Goal: Task Accomplishment & Management: Manage account settings

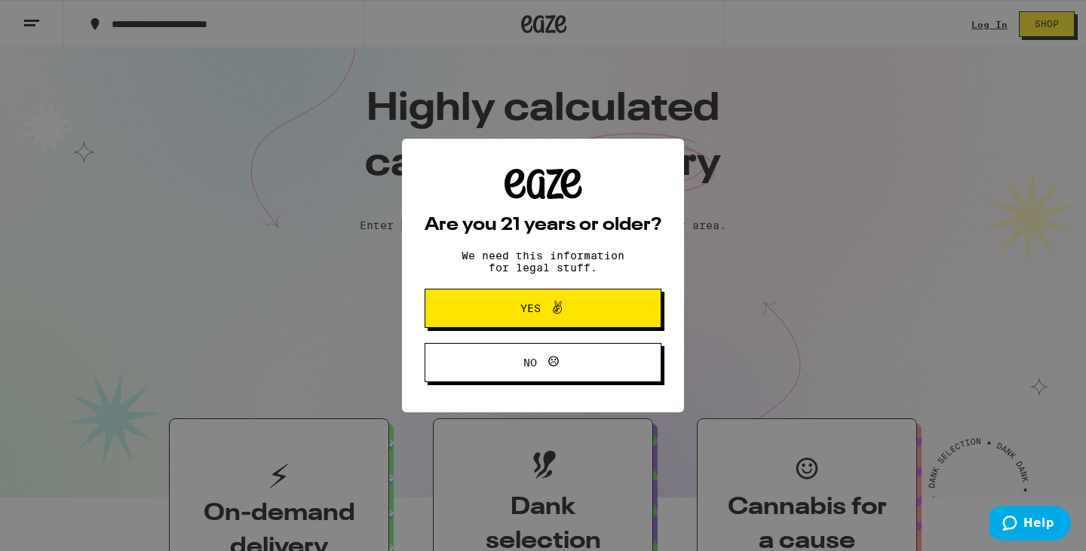
click at [576, 315] on span "Yes" at bounding box center [543, 309] width 115 height 20
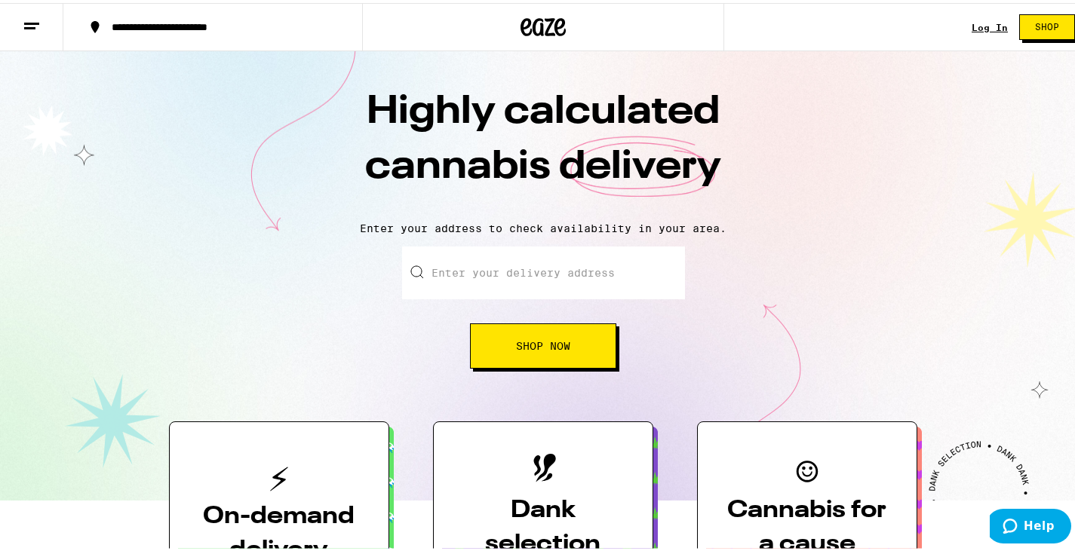
click at [971, 28] on link "Log In" at bounding box center [989, 25] width 36 height 10
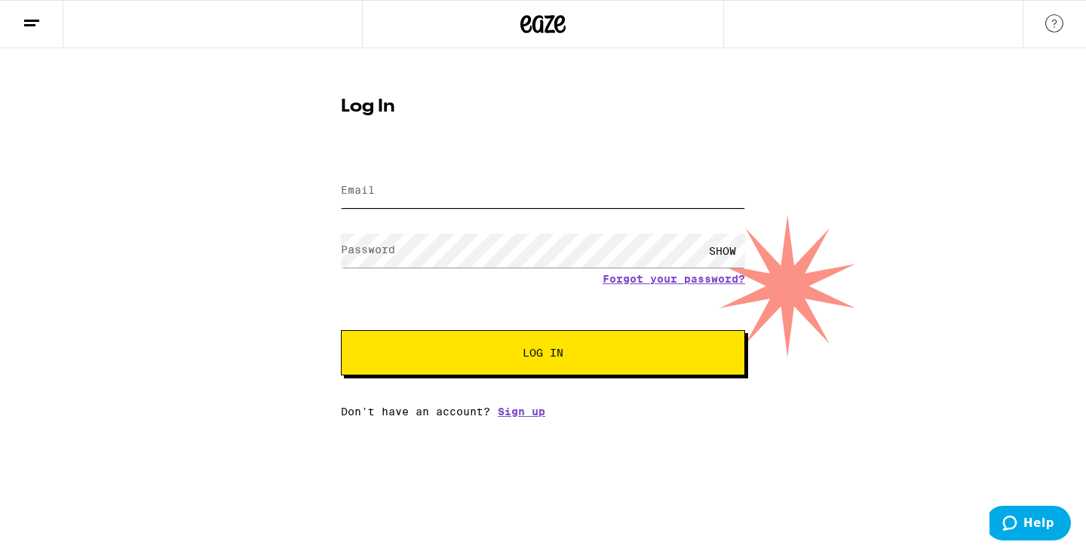
type input "[EMAIL_ADDRESS][DOMAIN_NAME]"
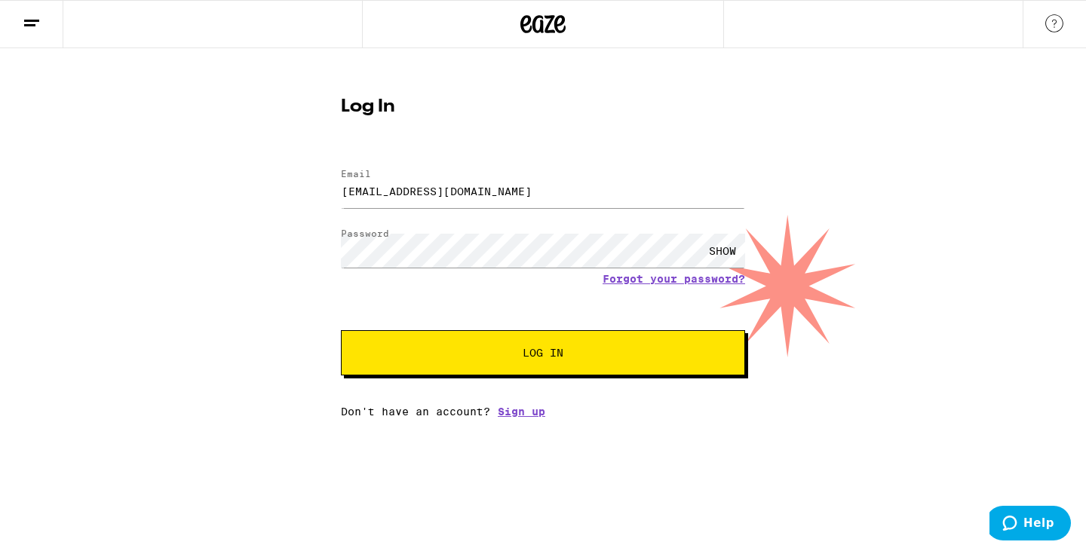
click at [593, 358] on span "Log In" at bounding box center [543, 353] width 282 height 11
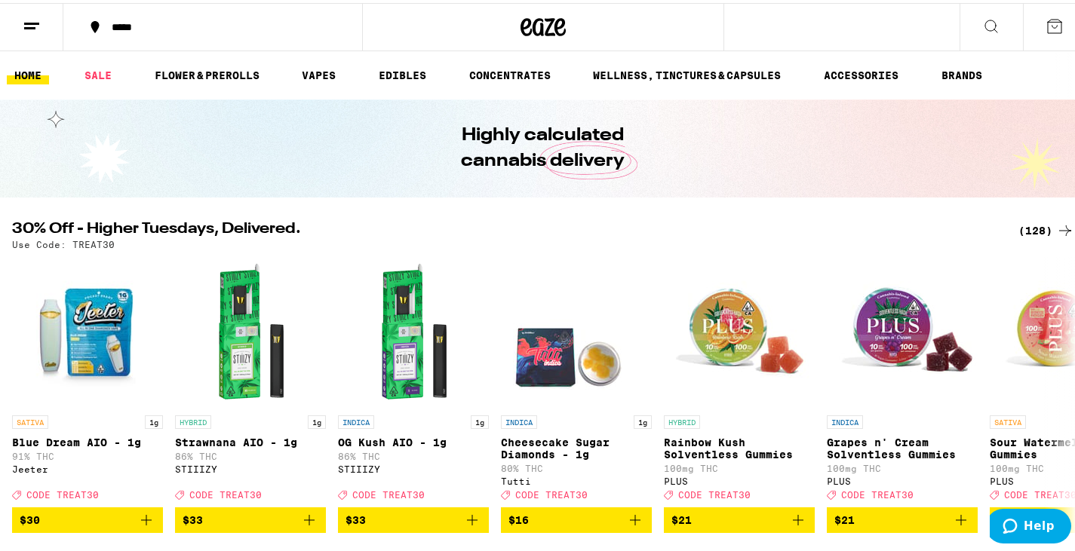
click at [34, 16] on icon at bounding box center [32, 23] width 18 height 18
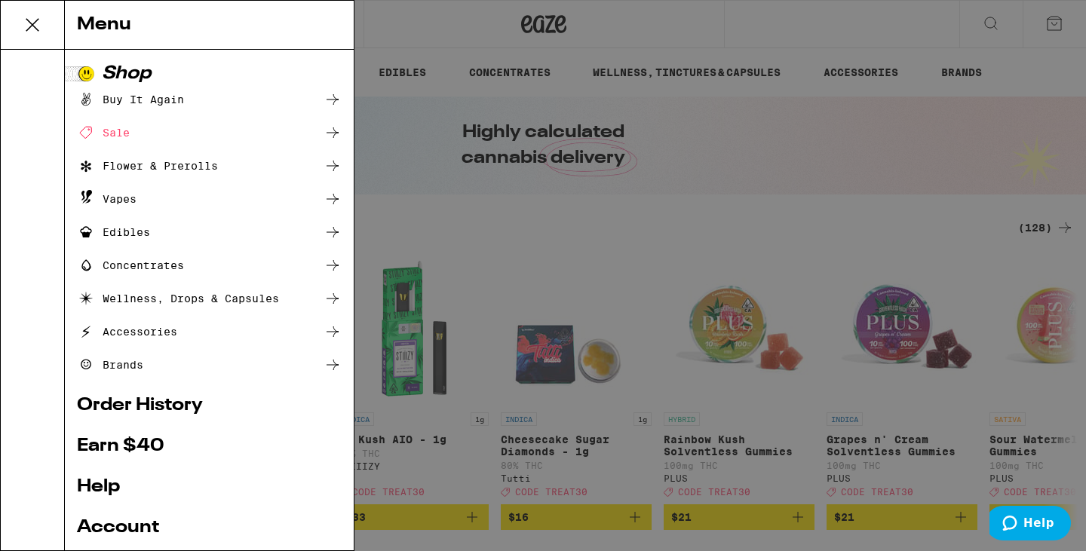
click at [767, 35] on div "Menu Shop Buy It Again Sale Flower & Prerolls Vapes Edibles Concentrates Wellne…" at bounding box center [543, 275] width 1086 height 551
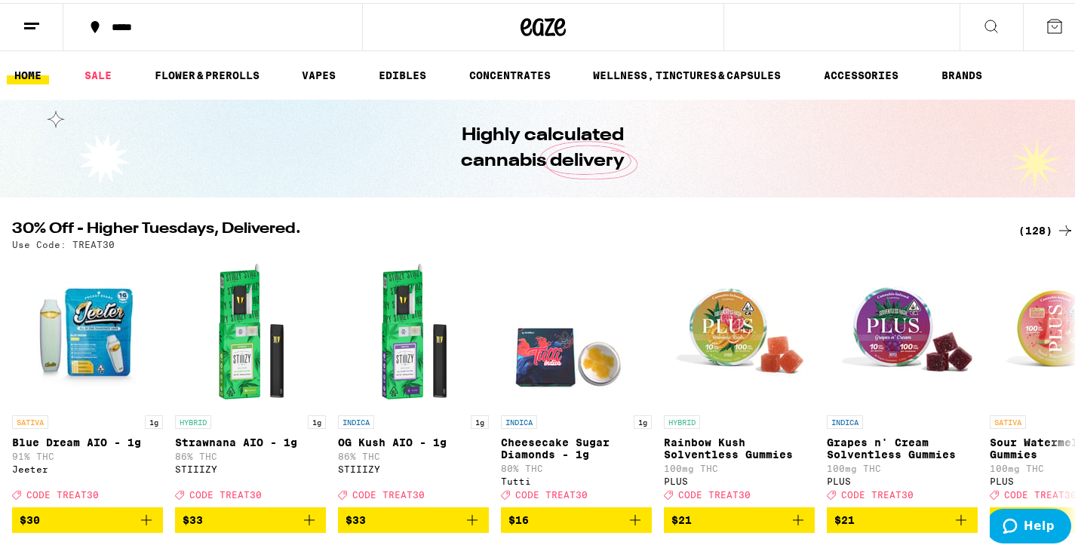
click at [1045, 21] on icon at bounding box center [1054, 23] width 18 height 18
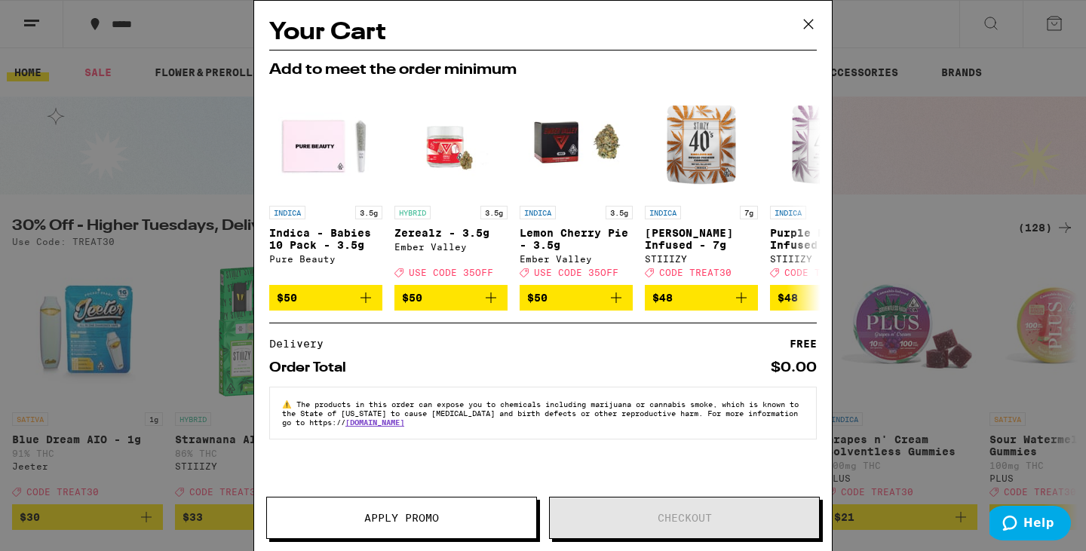
click at [806, 23] on icon at bounding box center [808, 24] width 9 height 9
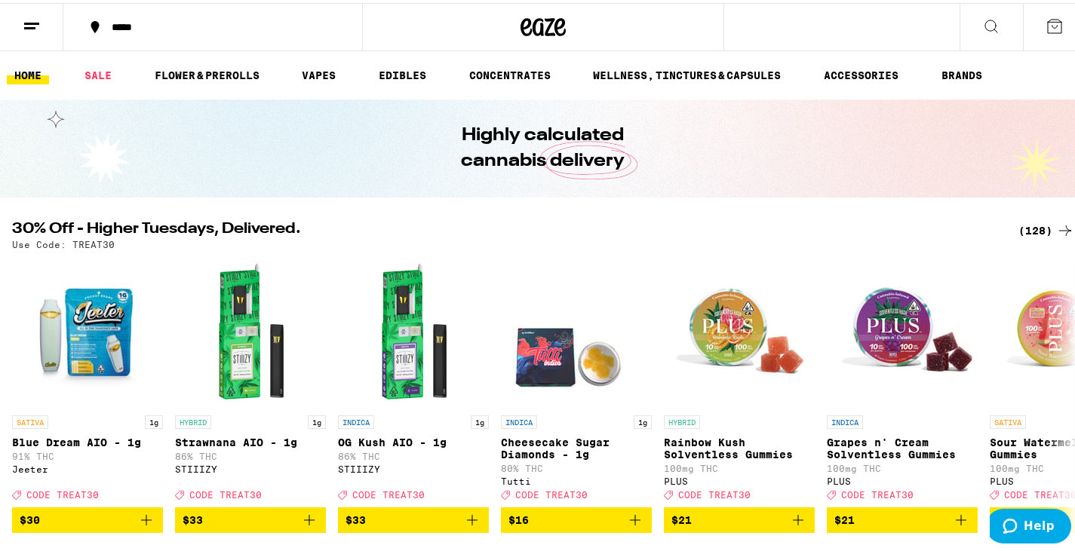
click at [100, 26] on icon at bounding box center [95, 24] width 18 height 18
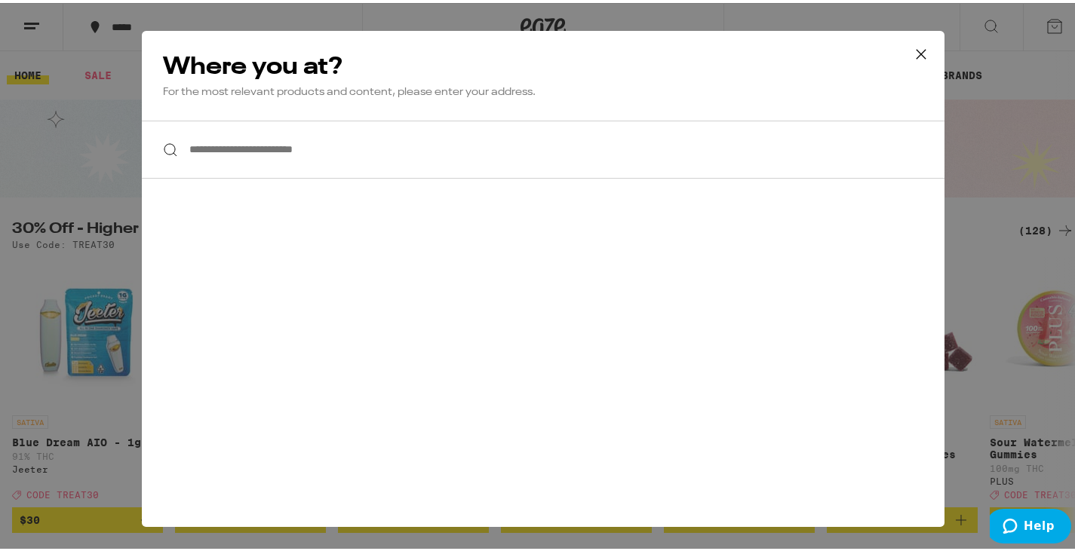
click at [916, 51] on icon at bounding box center [921, 51] width 23 height 23
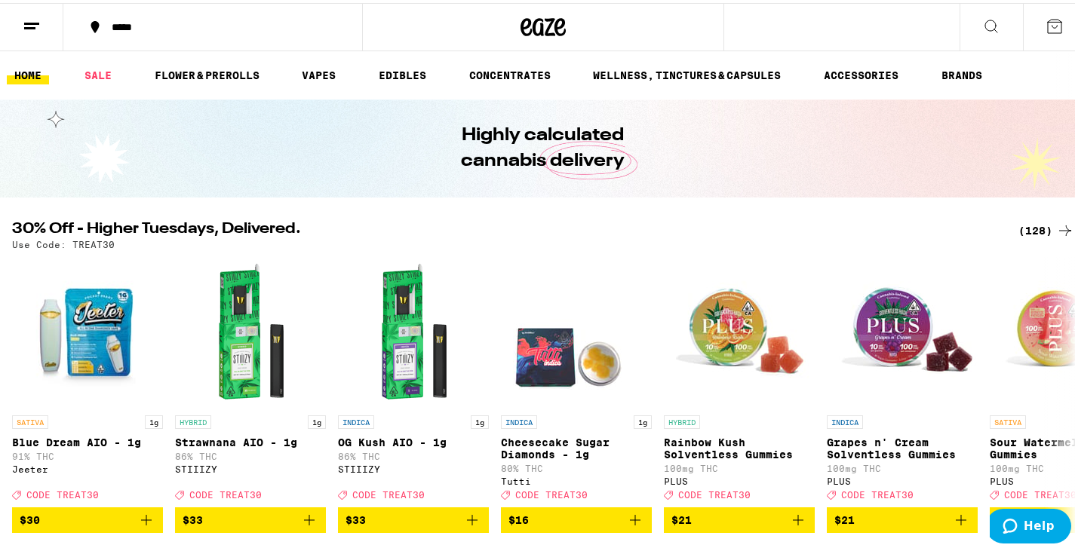
click at [34, 80] on link "HOME" at bounding box center [28, 72] width 42 height 18
click at [35, 72] on link "HOME" at bounding box center [28, 72] width 42 height 18
click at [27, 23] on icon at bounding box center [32, 23] width 18 height 18
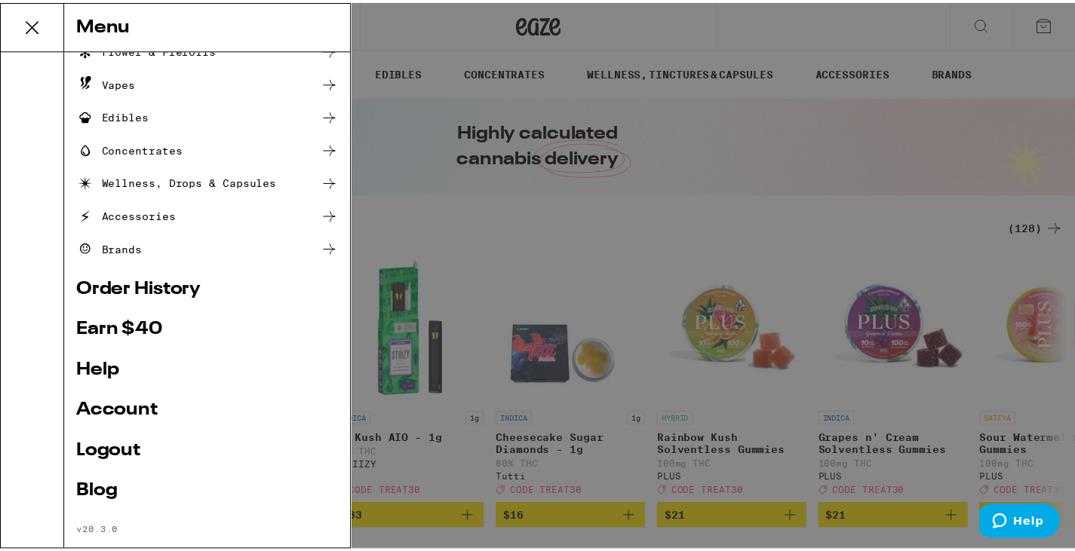
scroll to position [142, 0]
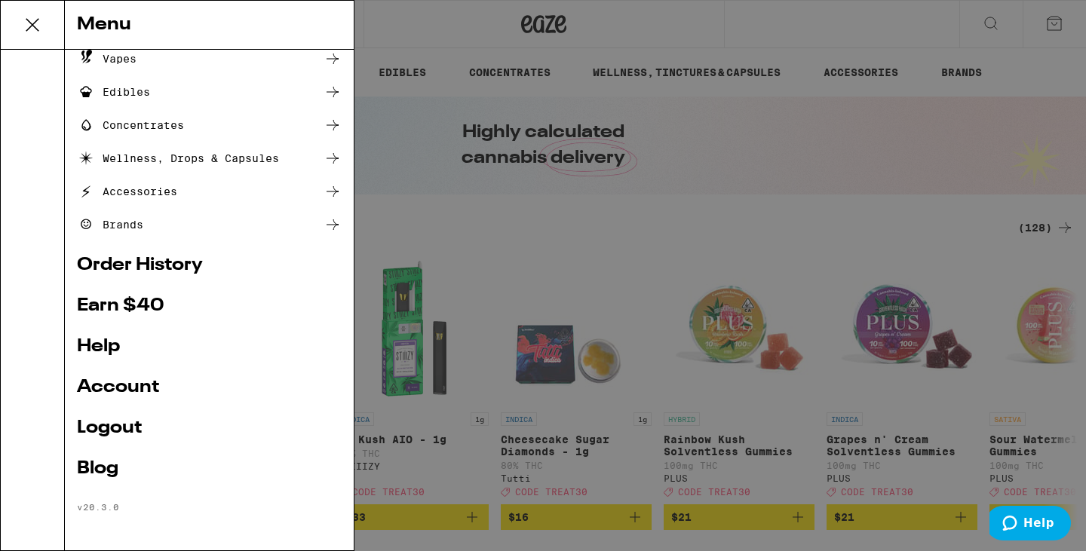
click at [113, 392] on link "Account" at bounding box center [209, 388] width 265 height 18
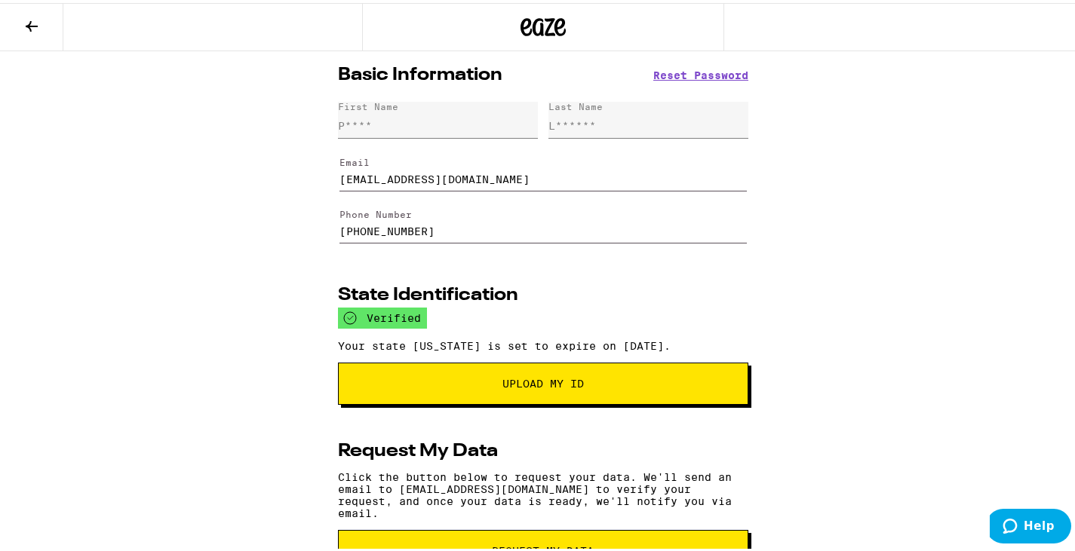
click at [686, 71] on span "Reset Password" at bounding box center [700, 72] width 95 height 11
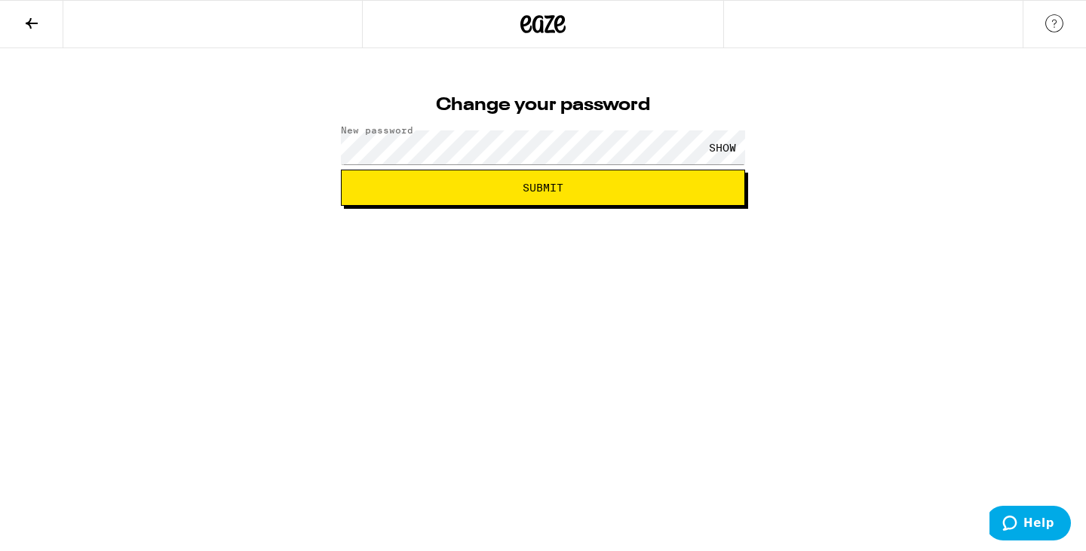
drag, startPoint x: 698, startPoint y: 287, endPoint x: 707, endPoint y: 255, distance: 33.2
click at [698, 206] on html "Change your password New password SHOW Submit" at bounding box center [543, 103] width 1086 height 206
click at [721, 148] on div "SHOW" at bounding box center [722, 147] width 45 height 34
click at [584, 192] on span "Submit" at bounding box center [543, 188] width 379 height 11
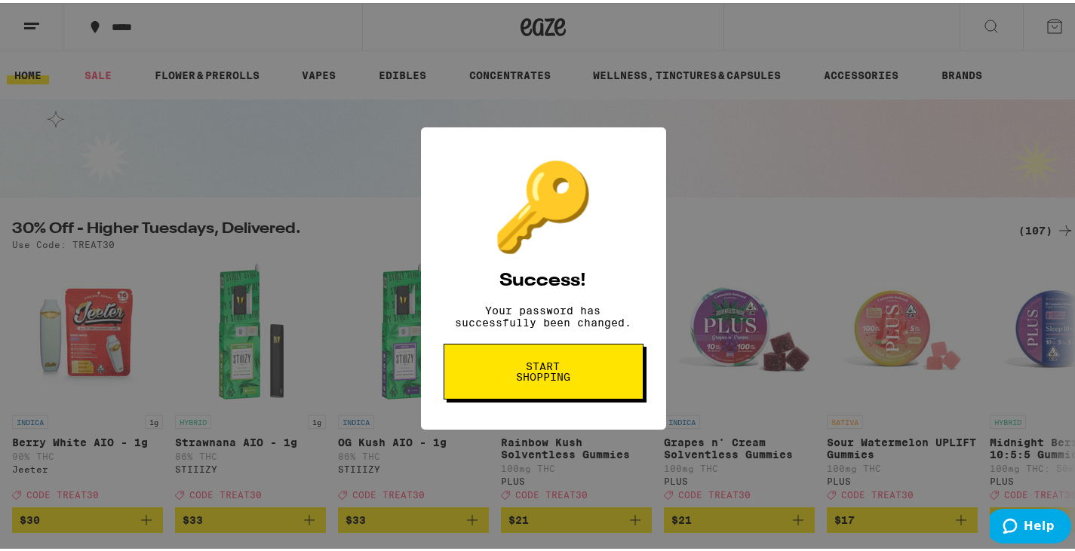
click at [20, 16] on div "🔑 Success! Your password has successfully been changed. Start shopping" at bounding box center [543, 275] width 1086 height 551
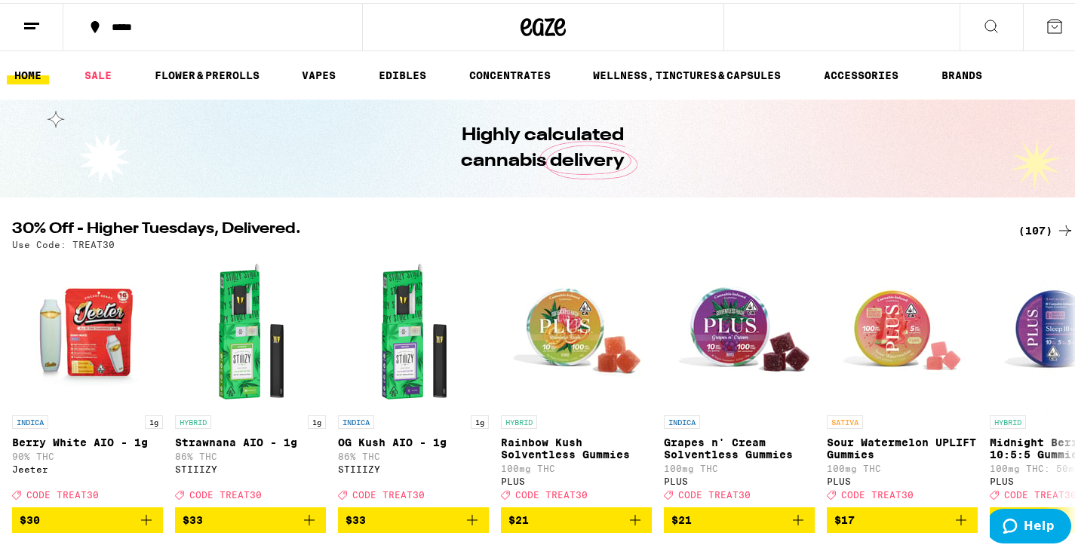
click at [36, 33] on button at bounding box center [31, 25] width 63 height 48
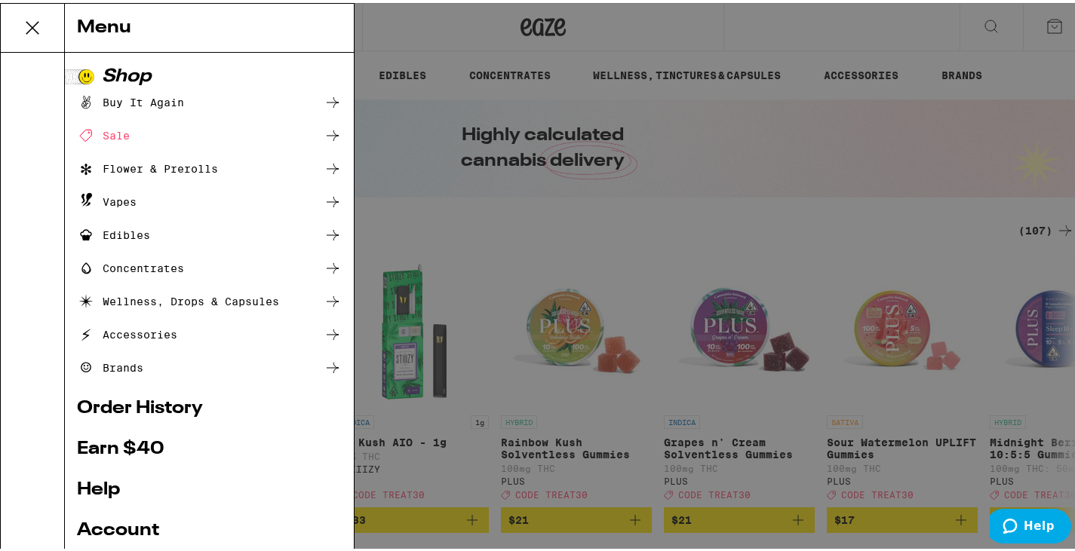
scroll to position [142, 0]
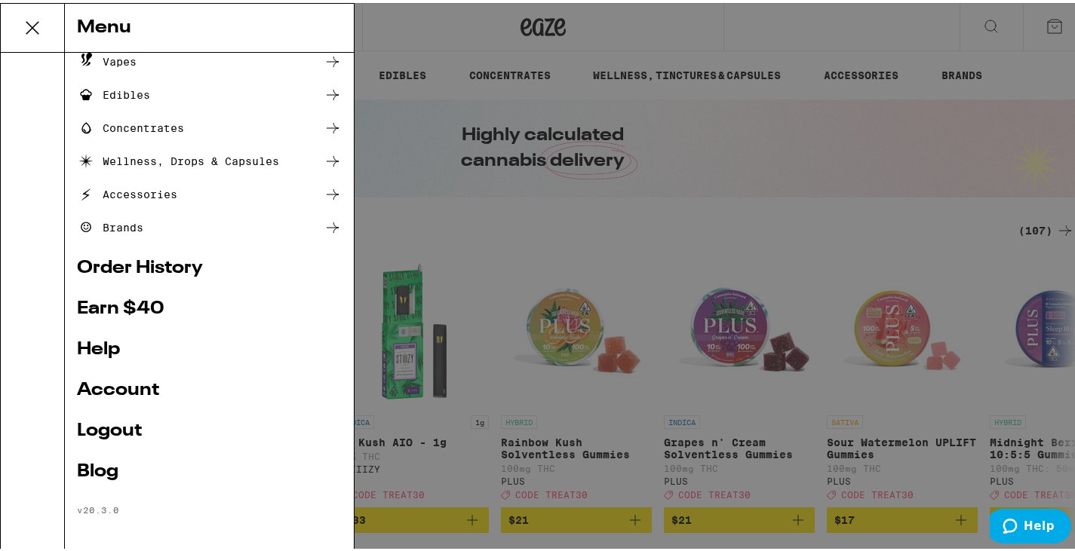
click at [118, 424] on link "Logout" at bounding box center [209, 428] width 265 height 18
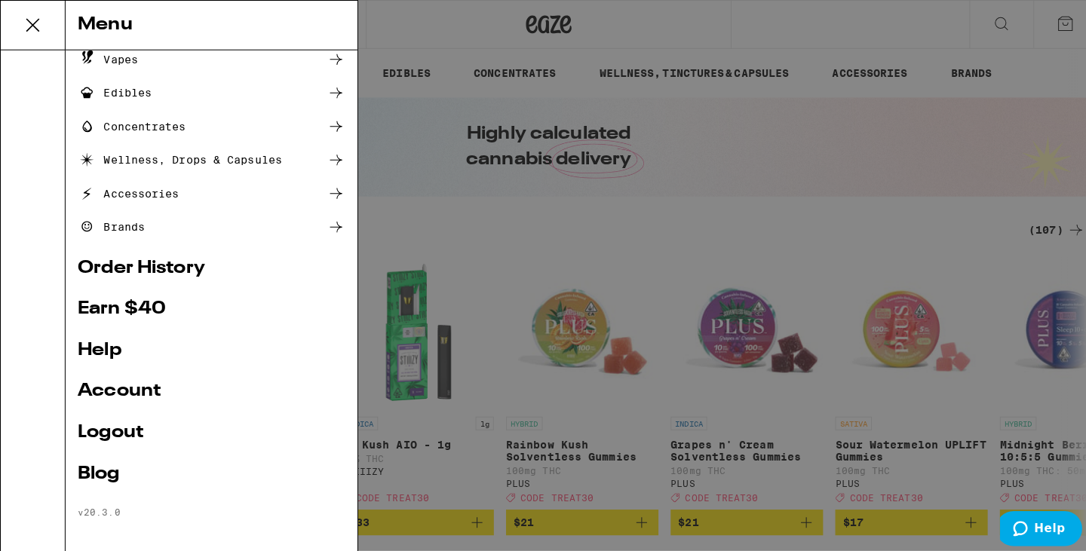
scroll to position [41, 0]
